Goal: Navigation & Orientation: Go to known website

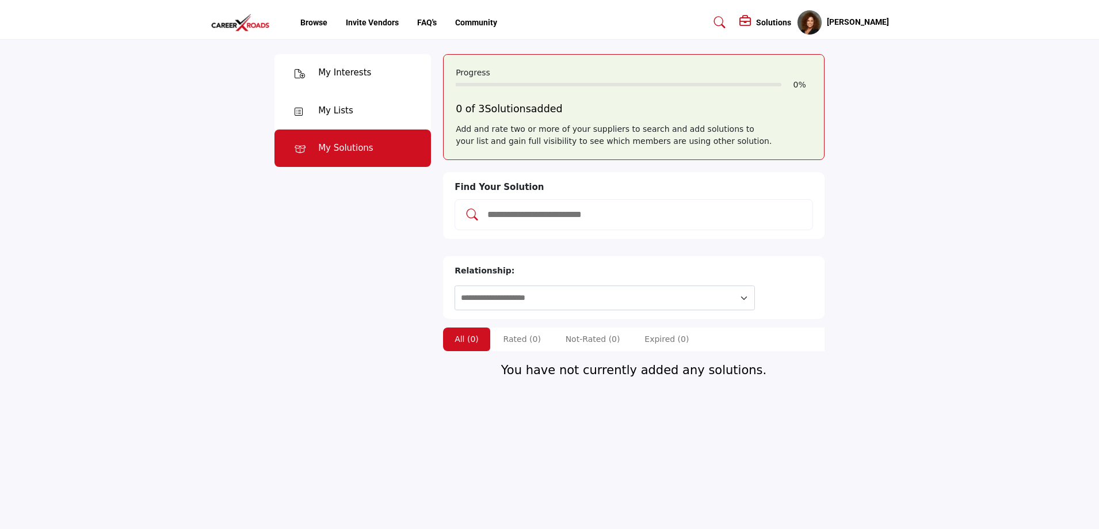
click at [232, 22] on img at bounding box center [244, 22] width 66 height 19
